Goal: Information Seeking & Learning: Get advice/opinions

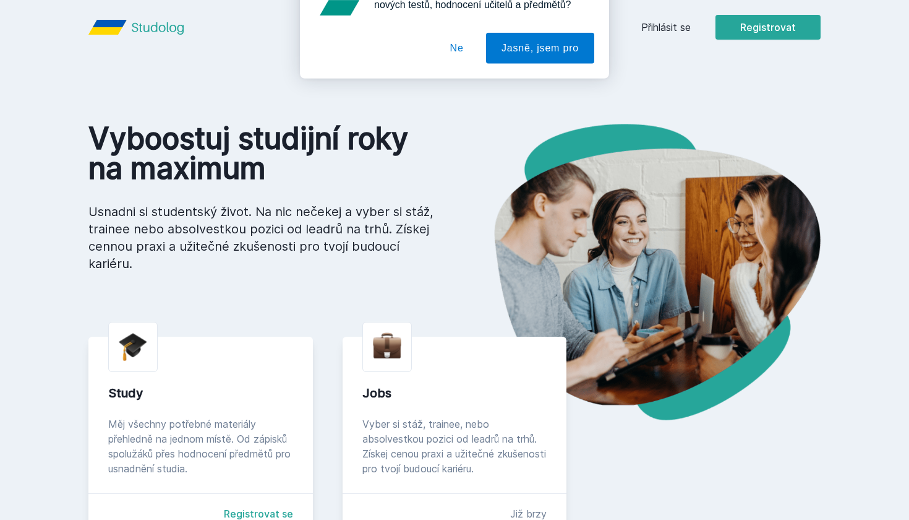
click at [666, 34] on div "[PERSON_NAME] dostávat tipy ohledně studia, nových testů, hodnocení učitelů a p…" at bounding box center [454, 55] width 909 height 110
click at [458, 82] on button "Ne" at bounding box center [457, 79] width 45 height 31
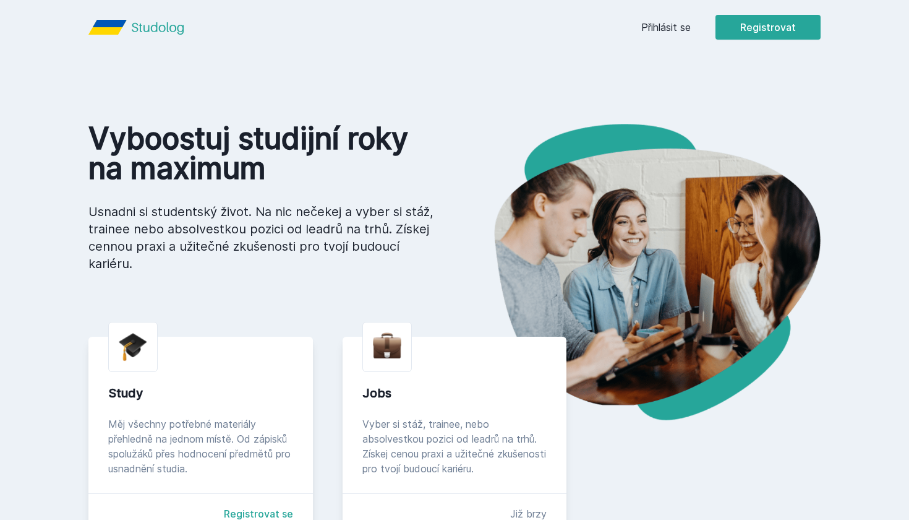
click at [667, 28] on link "Přihlásit se" at bounding box center [665, 27] width 49 height 15
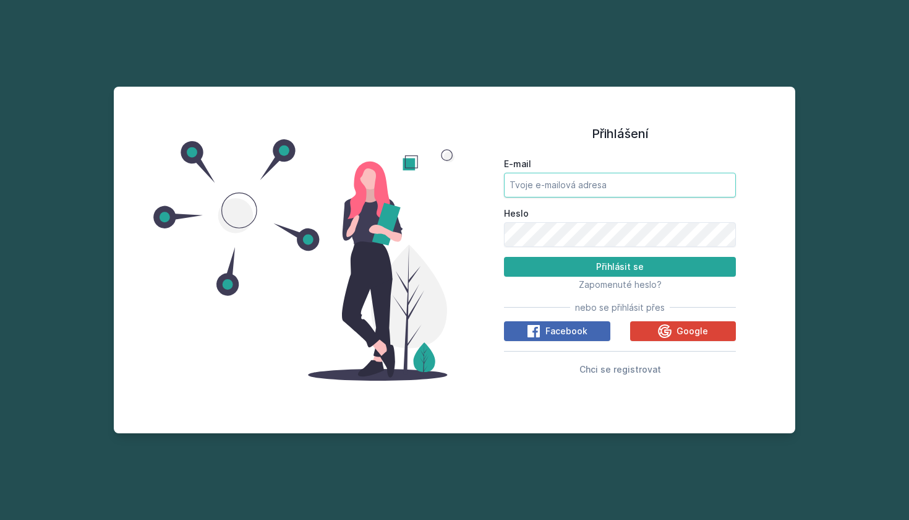
type input "[EMAIL_ADDRESS][PERSON_NAME][DOMAIN_NAME]"
click at [620, 266] on button "Přihlásit se" at bounding box center [620, 267] width 232 height 20
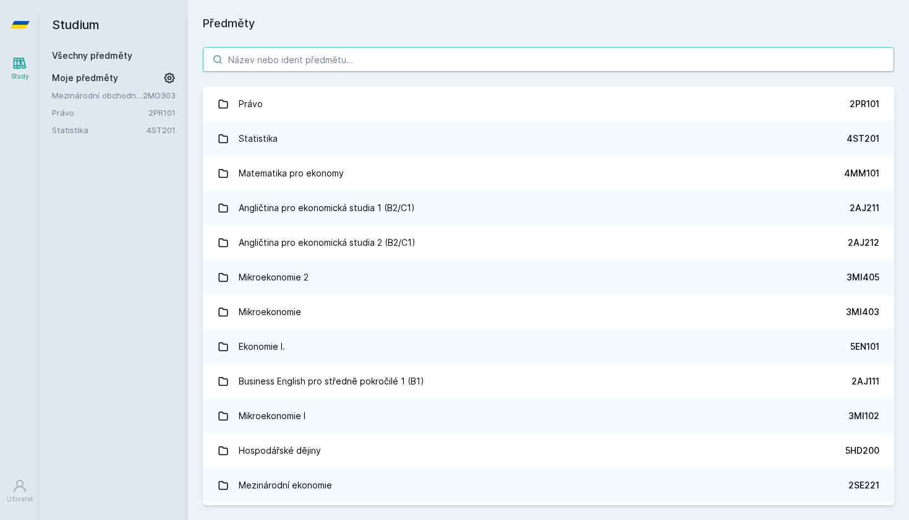
click at [400, 64] on input "search" at bounding box center [549, 59] width 692 height 25
paste input "2PL432"
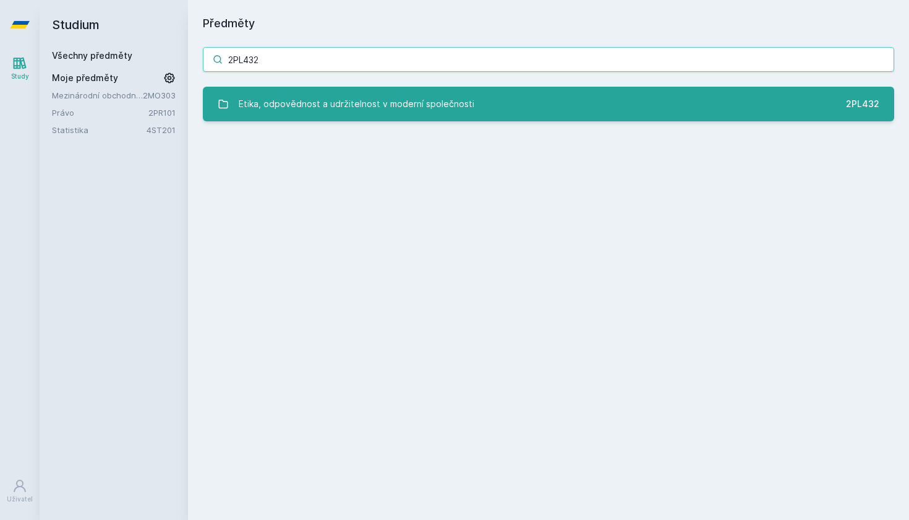
type input "2PL432"
click at [405, 101] on div "Etika, odpovědnost a udržitelnost v moderní společnosti" at bounding box center [357, 104] width 236 height 25
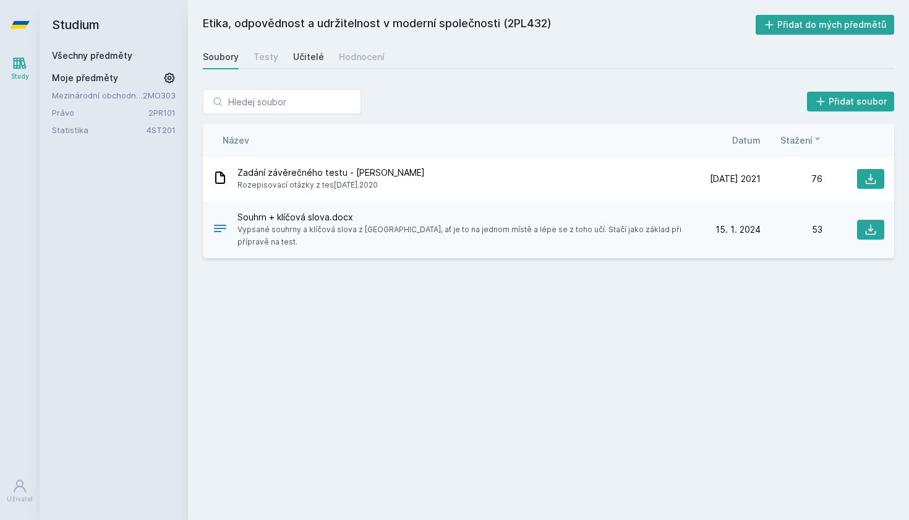
click at [311, 51] on div "Učitelé" at bounding box center [308, 57] width 31 height 12
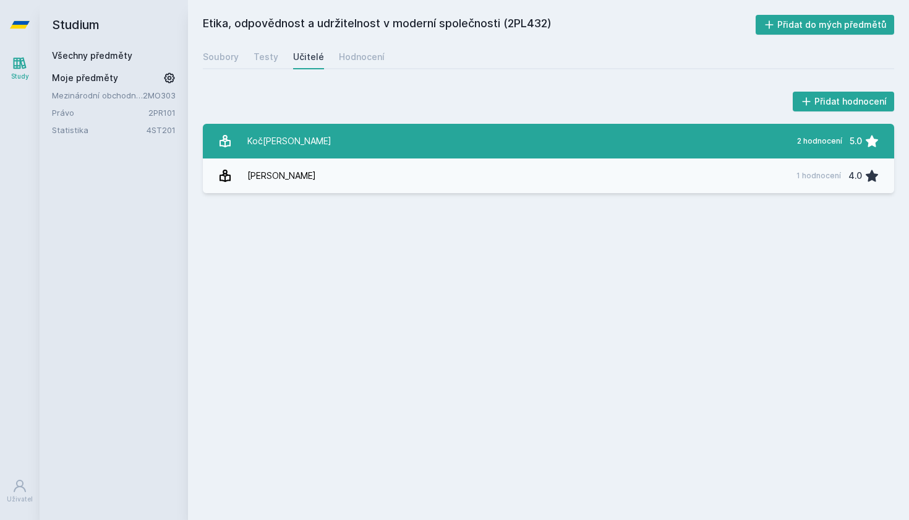
click at [358, 135] on link "Koč[PERSON_NAME] 2 hodnocení 5.0" at bounding box center [549, 141] width 692 height 35
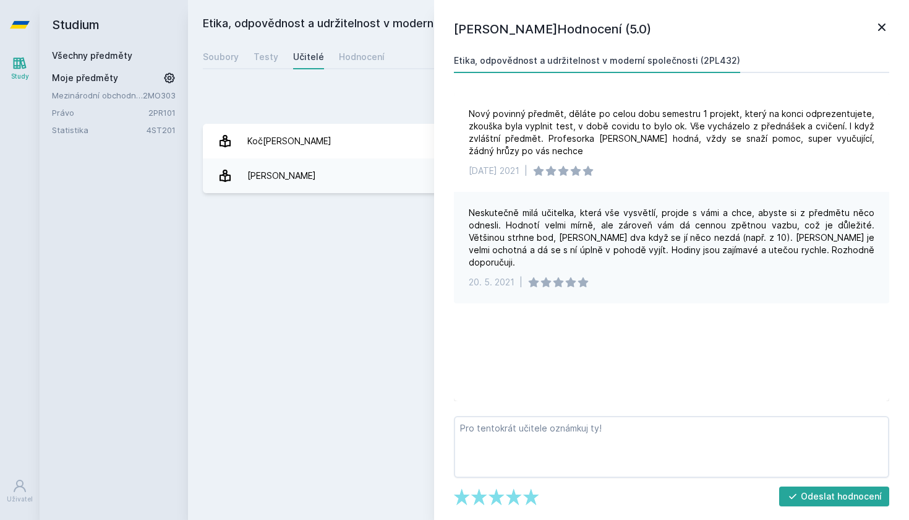
click at [881, 27] on icon at bounding box center [881, 27] width 7 height 7
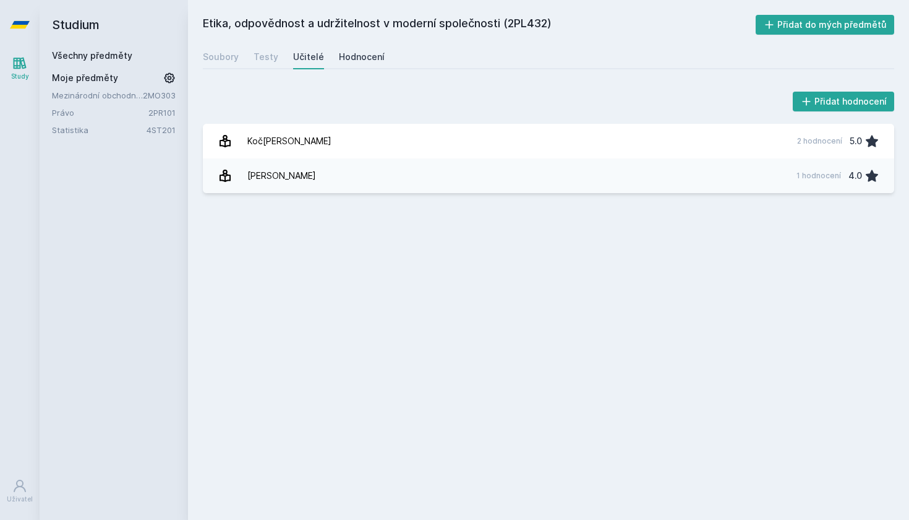
click at [362, 57] on div "Hodnocení" at bounding box center [362, 57] width 46 height 12
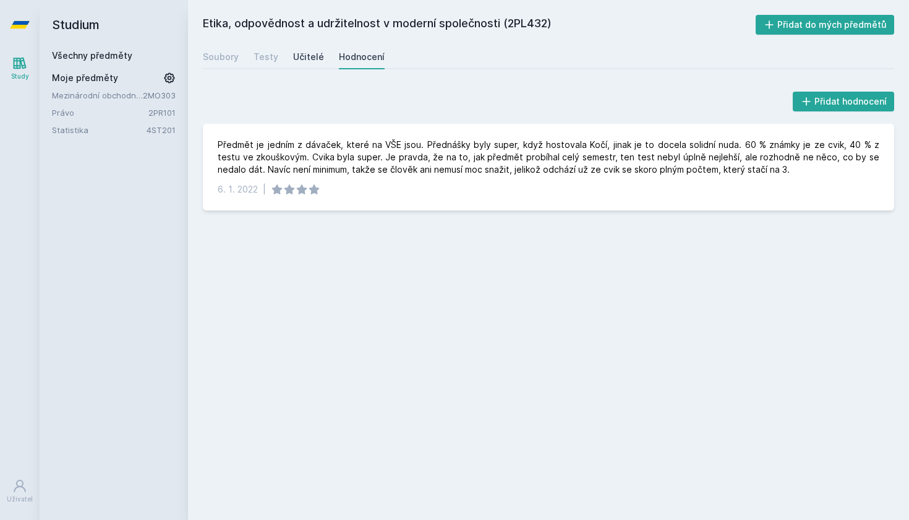
click at [311, 54] on div "Učitelé" at bounding box center [308, 57] width 31 height 12
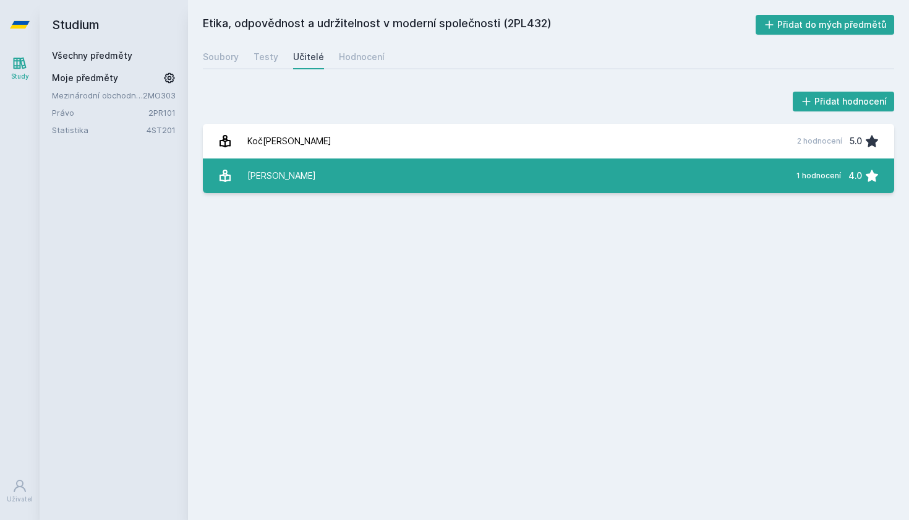
click at [319, 174] on link "[PERSON_NAME] 1 hodnocení 4.0" at bounding box center [549, 175] width 692 height 35
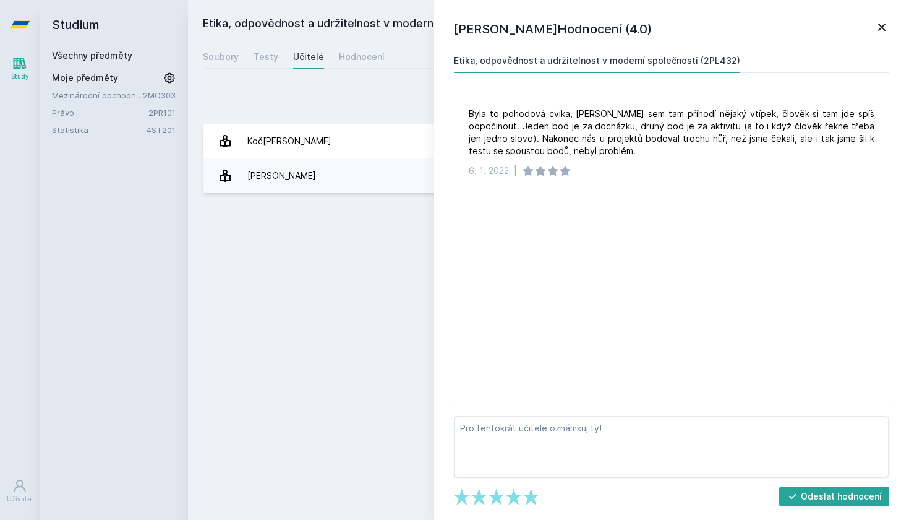
click at [881, 25] on icon at bounding box center [882, 27] width 15 height 15
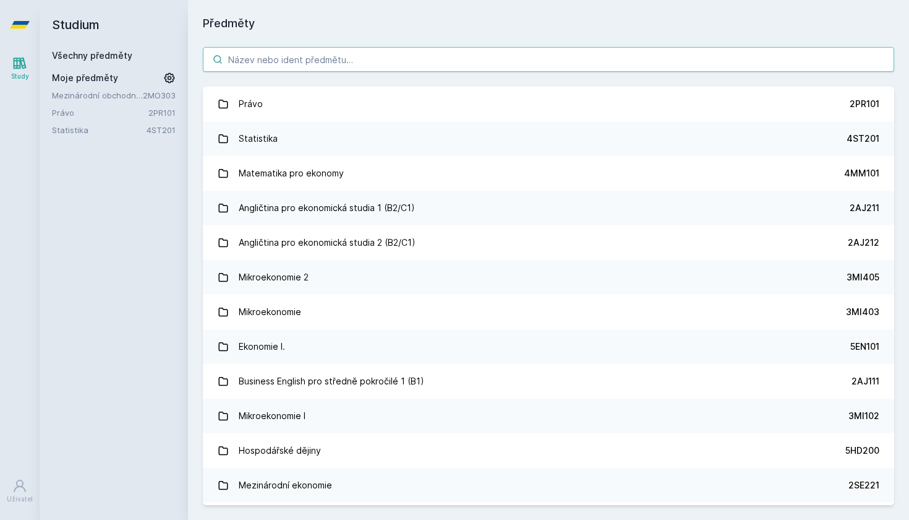
click at [314, 63] on input "search" at bounding box center [549, 59] width 692 height 25
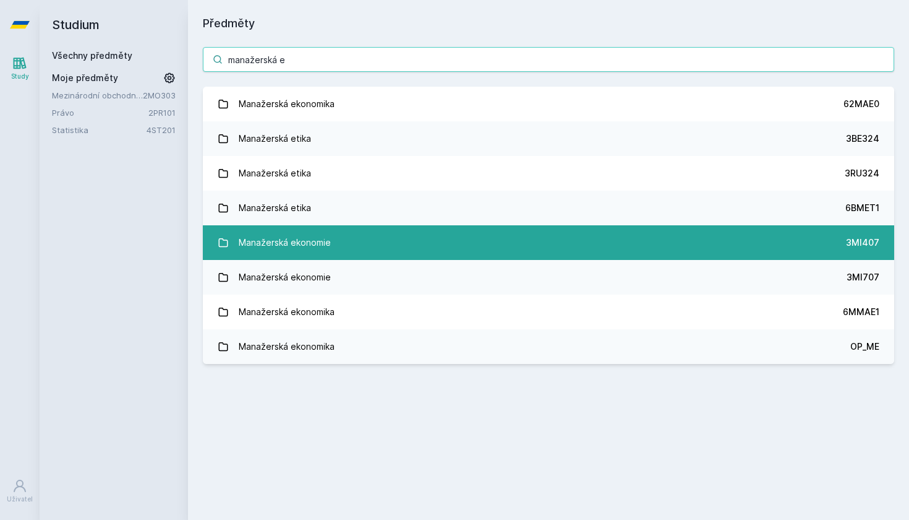
type input "manažerská e"
click at [498, 247] on link "Manažerská ekonomie 3MI407" at bounding box center [549, 242] width 692 height 35
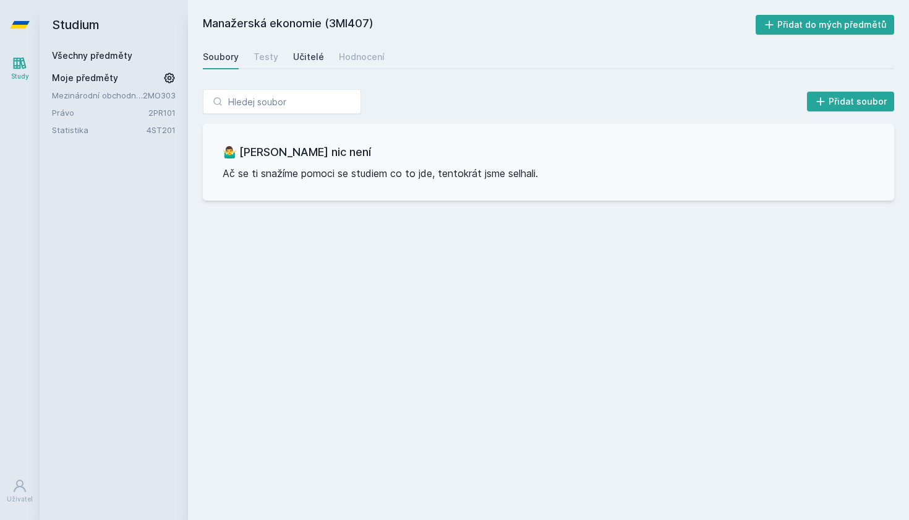
click at [315, 56] on div "Učitelé" at bounding box center [308, 57] width 31 height 12
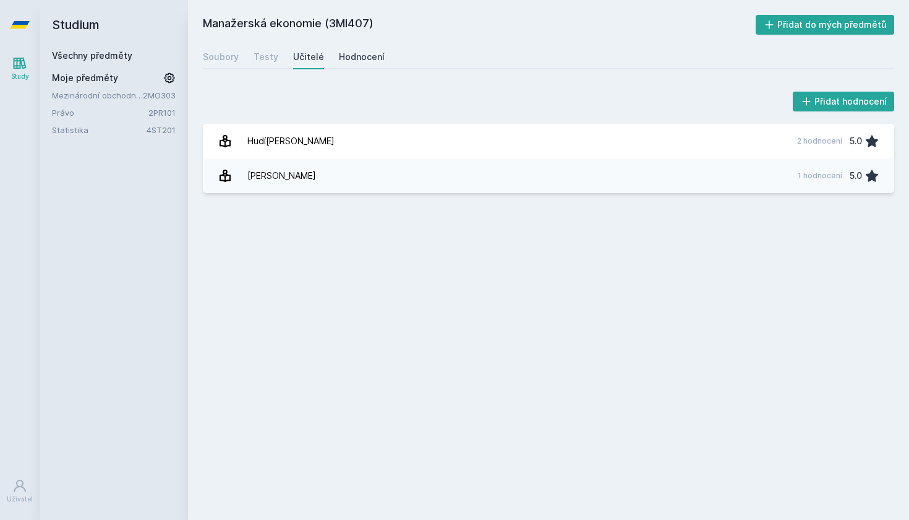
click at [358, 54] on div "Hodnocení" at bounding box center [362, 57] width 46 height 12
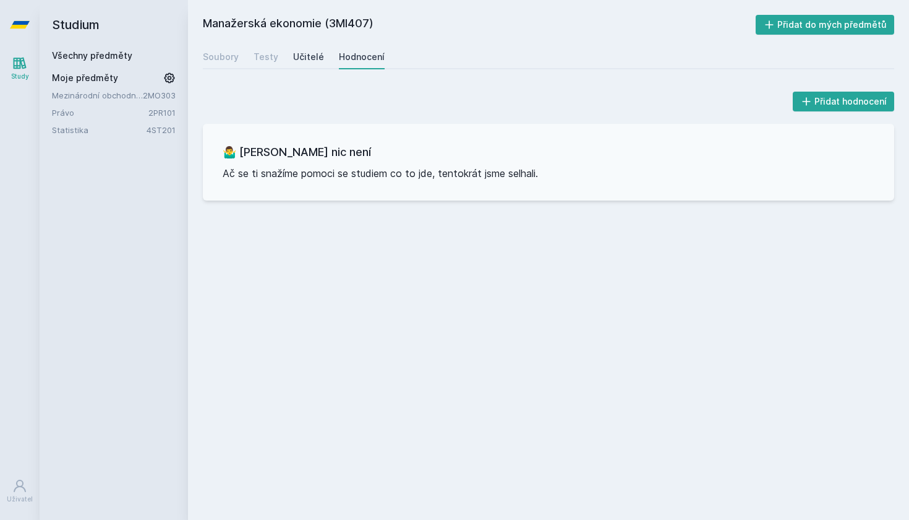
click at [319, 54] on div "Učitelé" at bounding box center [308, 57] width 31 height 12
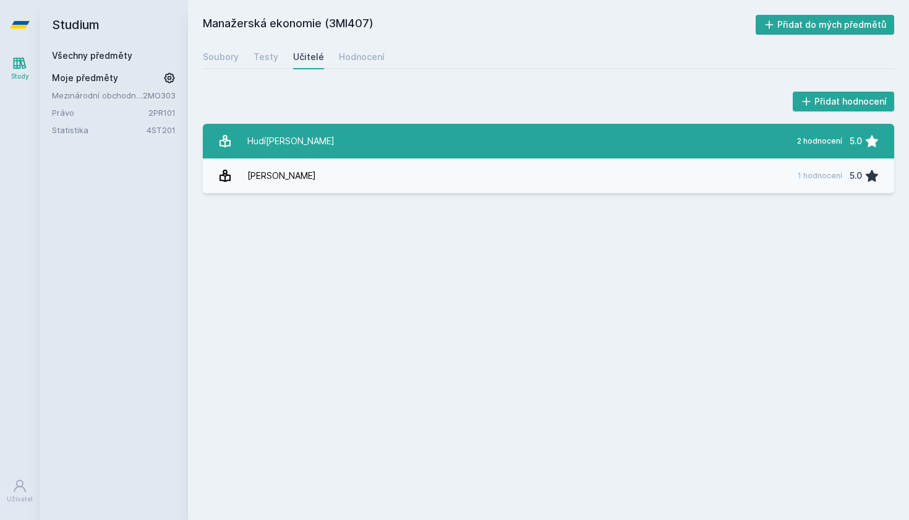
click at [332, 139] on link "Hudí[PERSON_NAME] 2 hodnocení 5.0" at bounding box center [549, 141] width 692 height 35
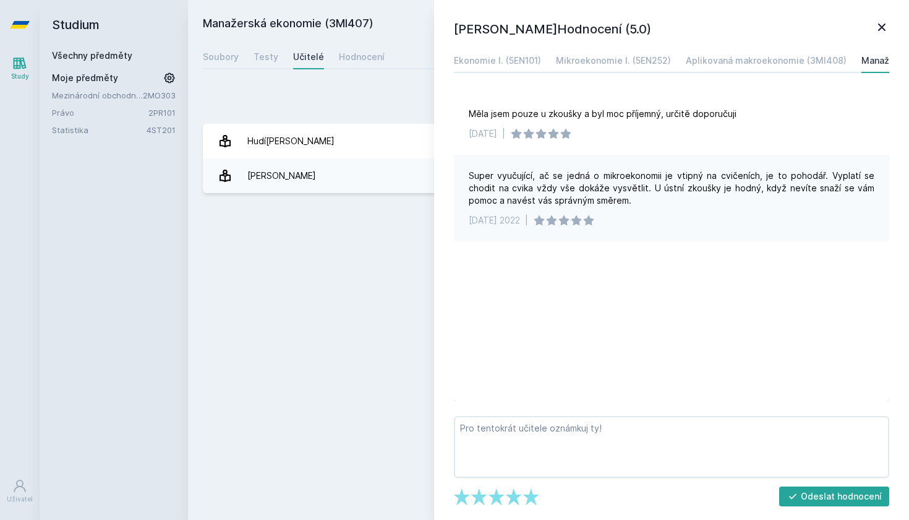
click at [878, 25] on icon at bounding box center [882, 27] width 15 height 15
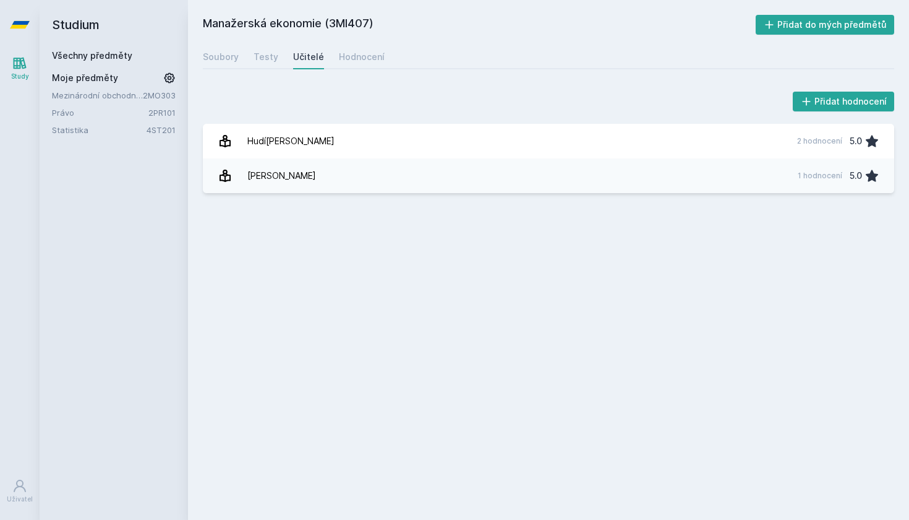
click at [344, 25] on h2 "Manažerská ekonomie (3MI407)" at bounding box center [479, 25] width 553 height 20
click at [69, 30] on h2 "Studium" at bounding box center [114, 24] width 124 height 49
click at [80, 59] on link "Všechny předměty" at bounding box center [92, 55] width 80 height 11
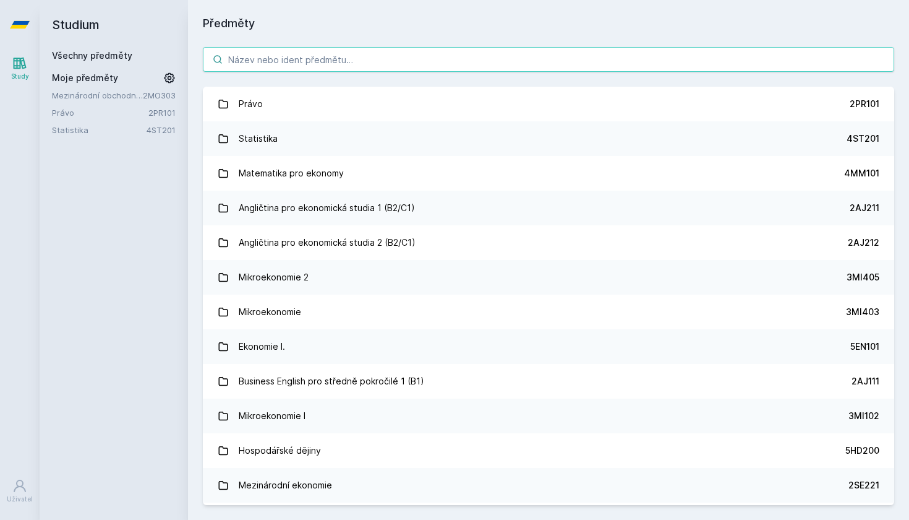
click at [252, 62] on input "search" at bounding box center [549, 59] width 692 height 25
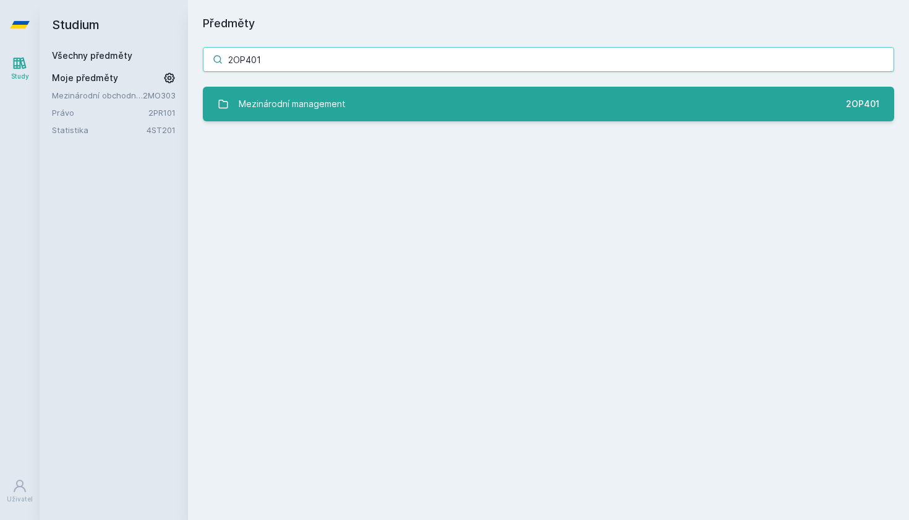
type input "2OP401"
click at [330, 104] on div "Mezinárodní management" at bounding box center [292, 104] width 107 height 25
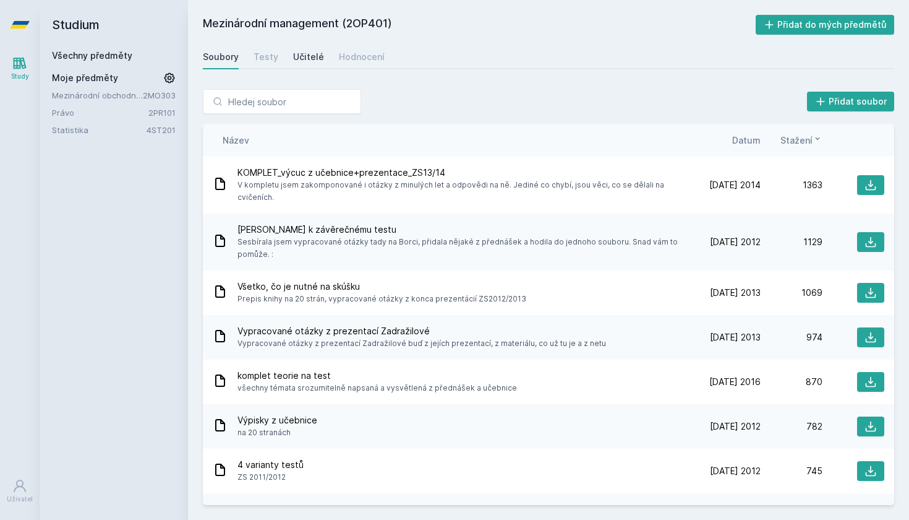
click at [308, 58] on div "Učitelé" at bounding box center [308, 57] width 31 height 12
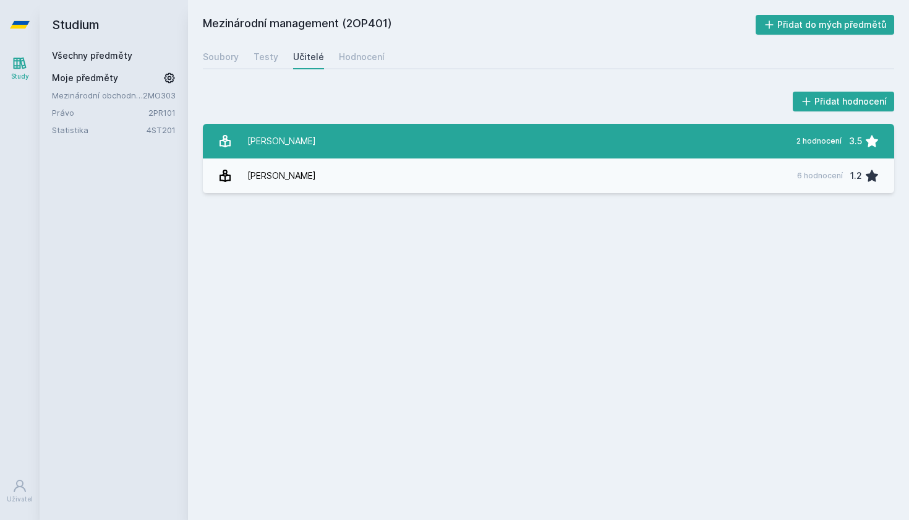
click at [332, 145] on link "[PERSON_NAME] 2 hodnocení 3.5" at bounding box center [549, 141] width 692 height 35
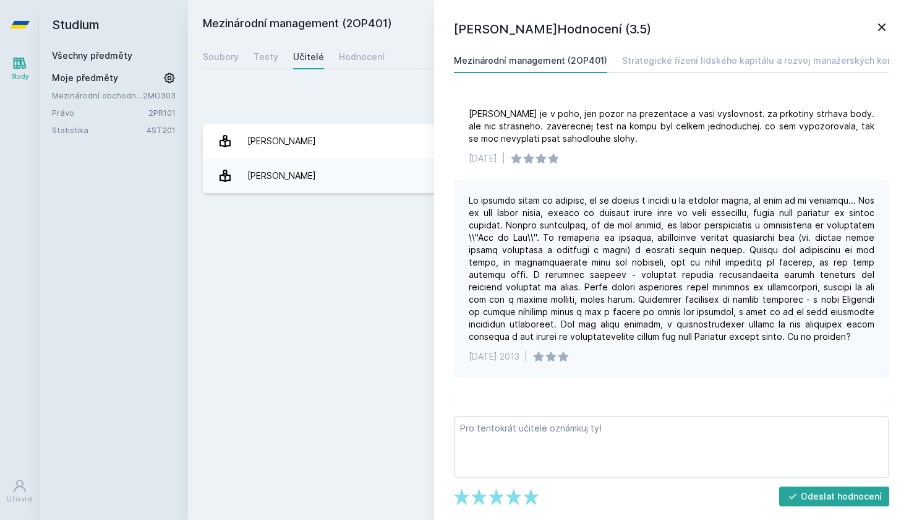
click at [885, 27] on icon at bounding box center [882, 27] width 15 height 15
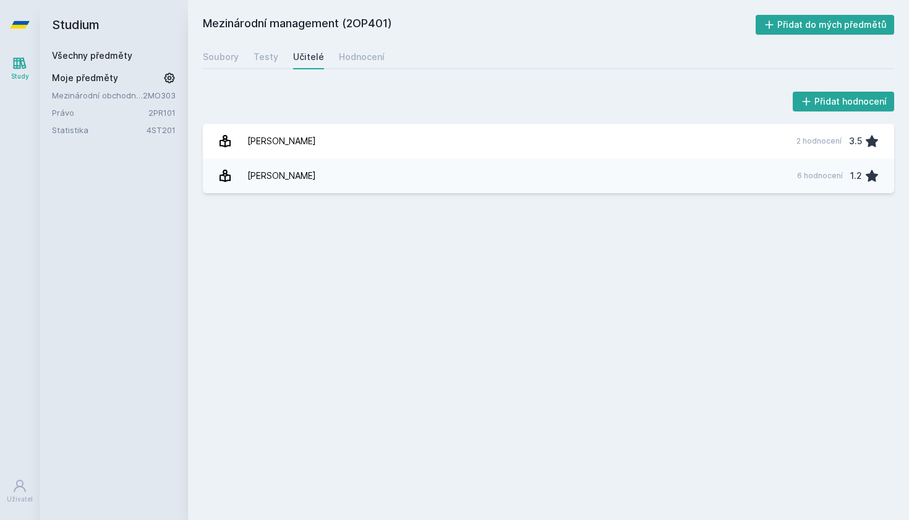
click at [96, 55] on link "Všechny předměty" at bounding box center [92, 55] width 80 height 11
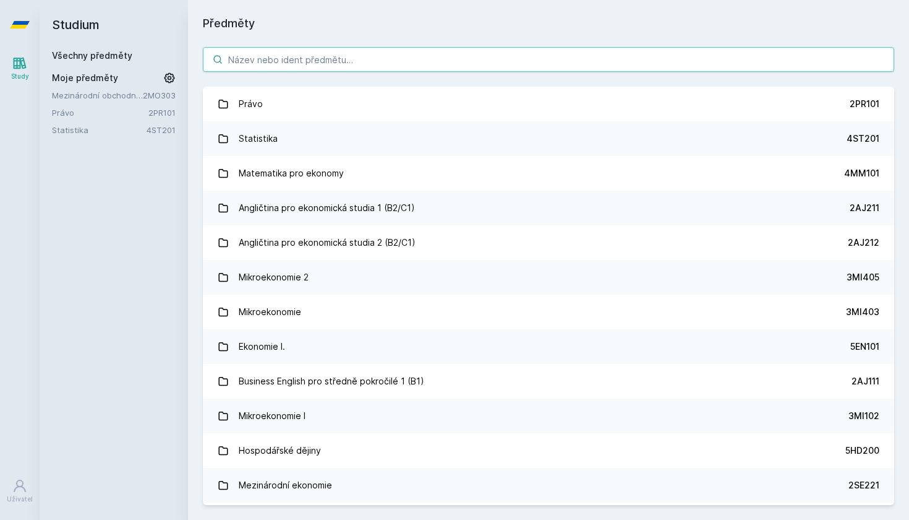
click at [267, 54] on input "search" at bounding box center [549, 59] width 692 height 25
paste input "2PR421"
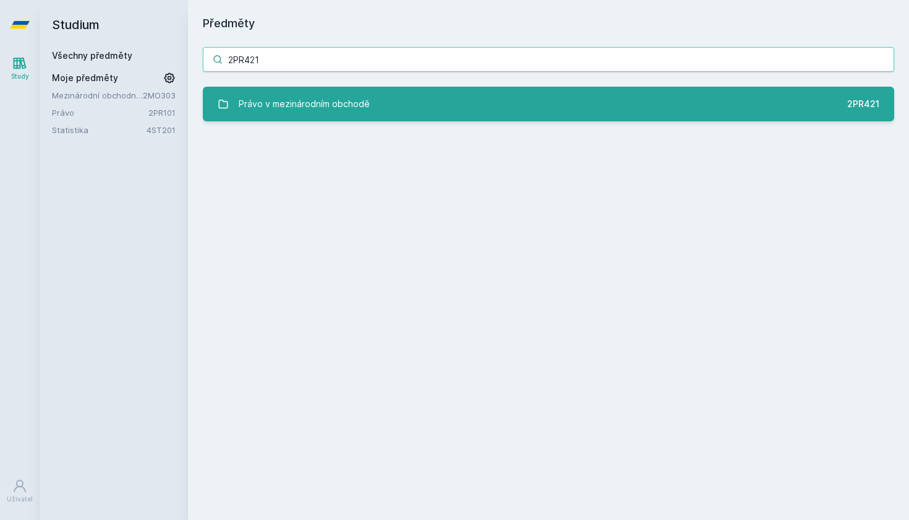
type input "2PR421"
click at [286, 99] on div "Právo v mezinárodním obchodě" at bounding box center [304, 104] width 131 height 25
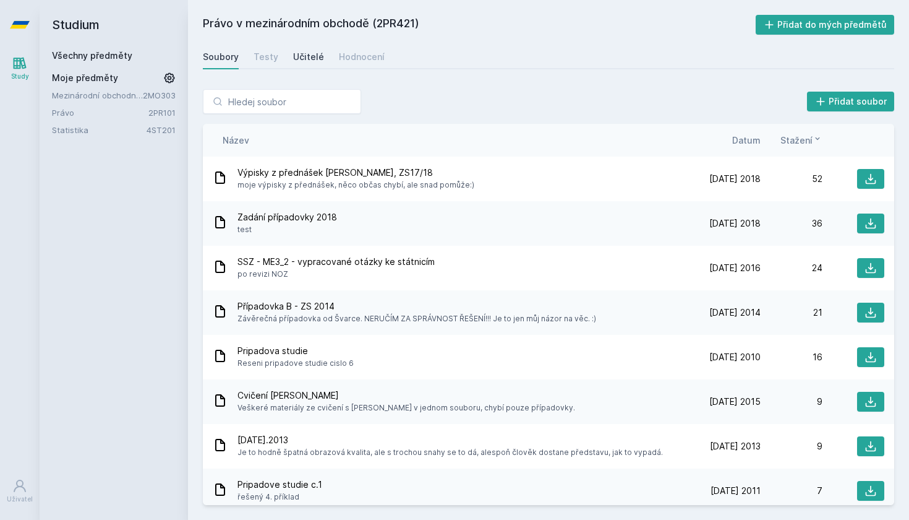
click at [311, 58] on div "Učitelé" at bounding box center [308, 57] width 31 height 12
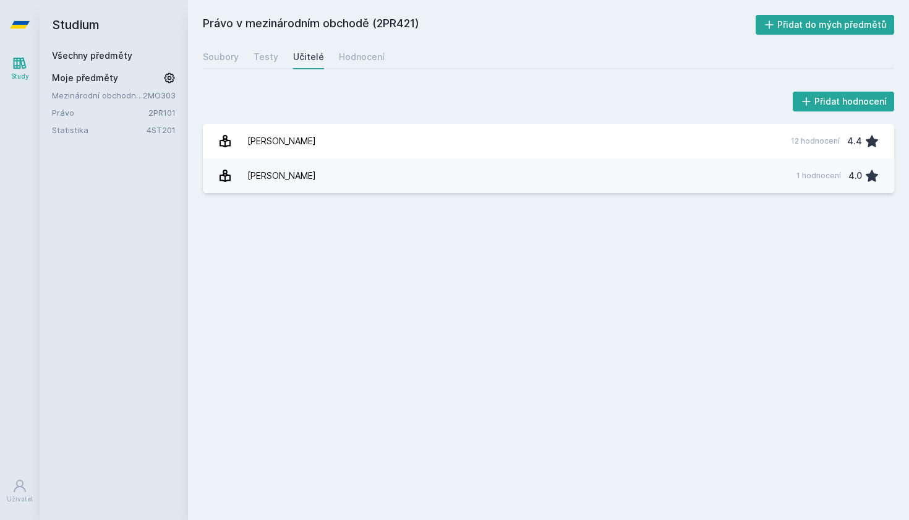
click at [106, 54] on link "Všechny předměty" at bounding box center [92, 55] width 80 height 11
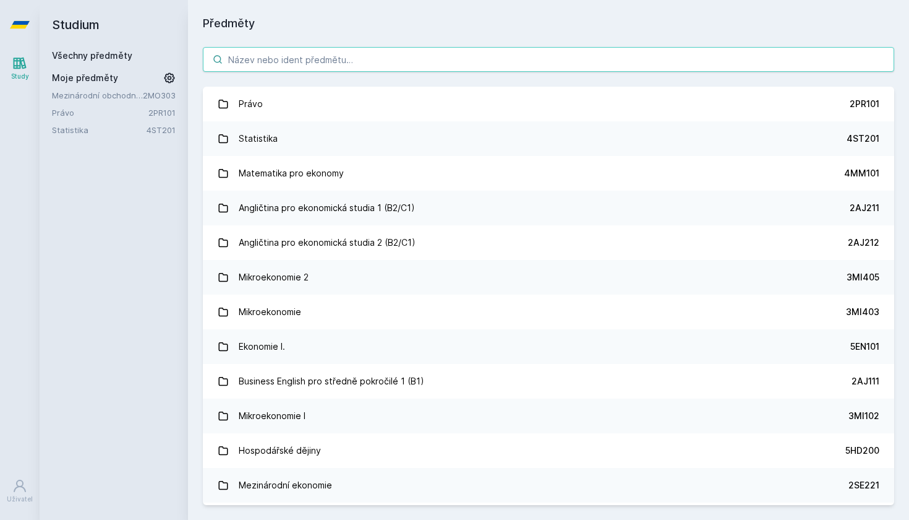
click at [294, 62] on input "search" at bounding box center [549, 59] width 692 height 25
paste input "2SE440"
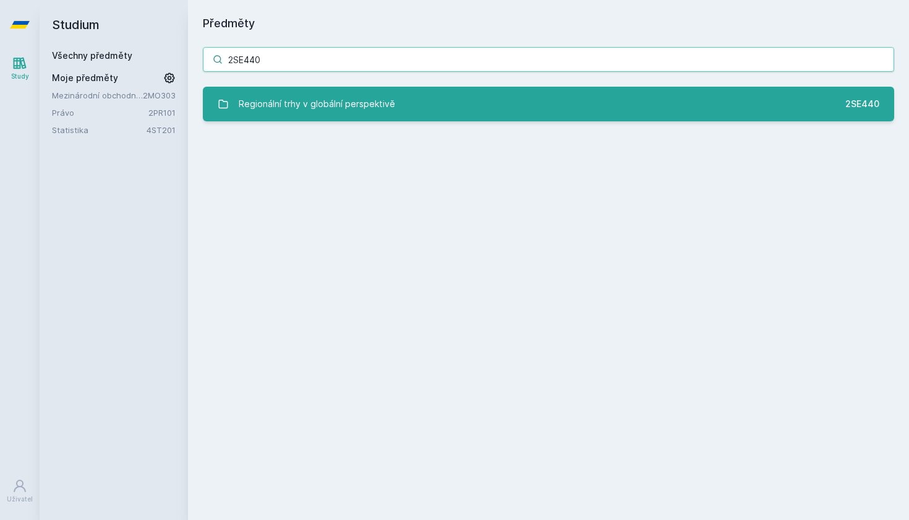
type input "2SE440"
click at [312, 102] on div "Regionální trhy v globální perspektivě" at bounding box center [317, 104] width 157 height 25
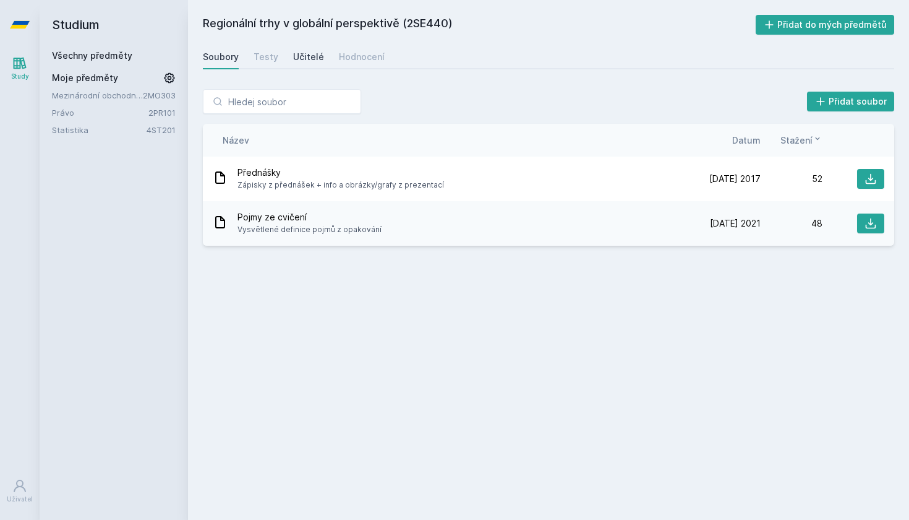
click at [308, 55] on div "Učitelé" at bounding box center [308, 57] width 31 height 12
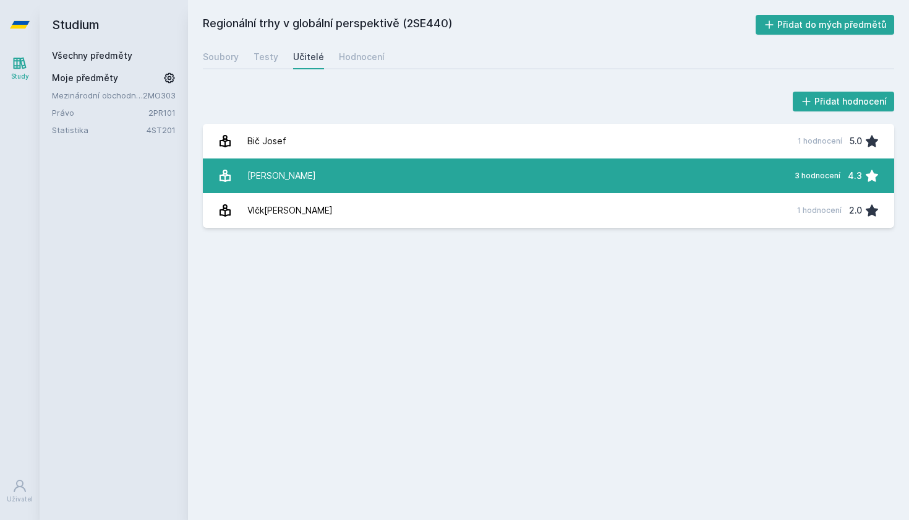
click at [342, 175] on link "Stuch[PERSON_NAME] 3 hodnocení 4.3" at bounding box center [549, 175] width 692 height 35
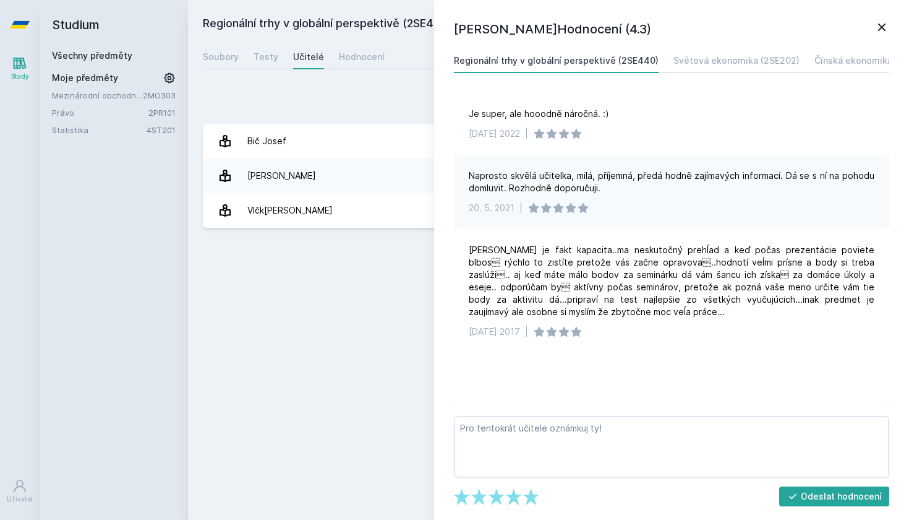
click at [882, 28] on icon at bounding box center [881, 27] width 7 height 7
